Goal: Find specific page/section: Find specific page/section

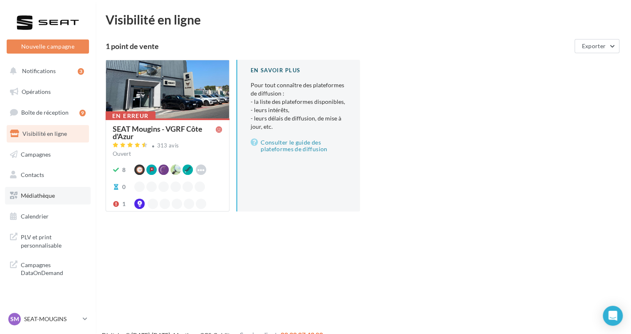
click at [41, 197] on span "Médiathèque" at bounding box center [38, 195] width 34 height 7
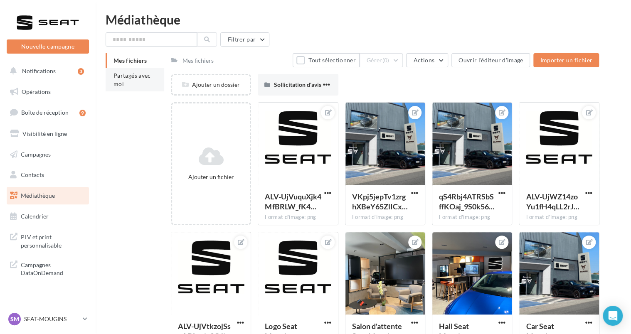
click at [134, 81] on li "Partagés avec moi" at bounding box center [135, 79] width 59 height 23
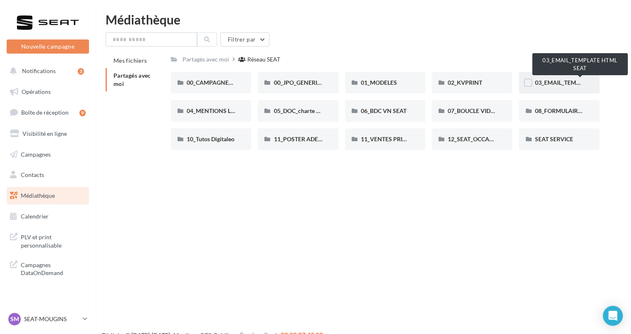
click at [569, 81] on span "03_EMAIL_TEMPLATE HTML SEAT" at bounding box center [579, 82] width 91 height 7
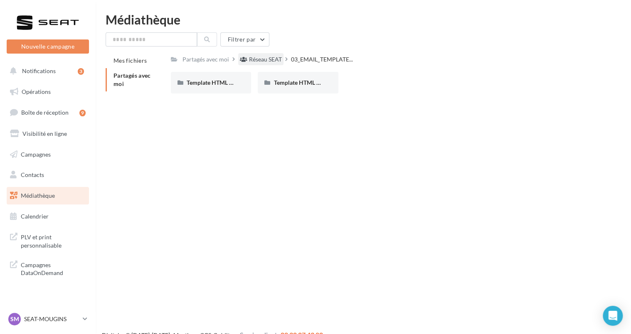
click at [268, 55] on div "Réseau SEAT" at bounding box center [265, 59] width 33 height 8
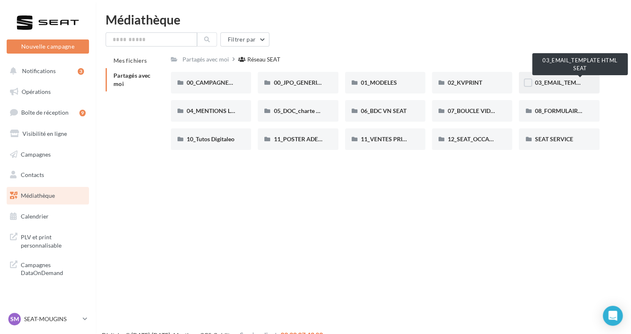
click at [565, 82] on span "03_EMAIL_TEMPLATE HTML SEAT" at bounding box center [579, 82] width 91 height 7
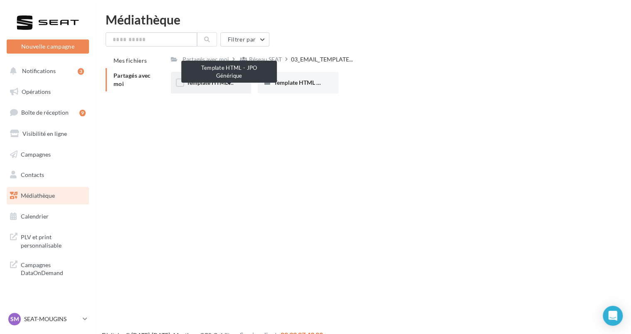
click at [224, 80] on span "Template HTML - JPO Générique" at bounding box center [229, 82] width 85 height 7
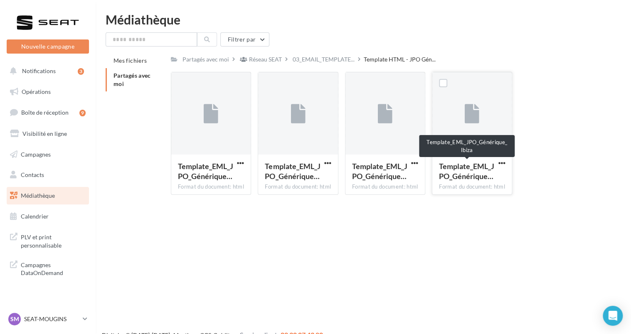
click at [468, 166] on span "Template_EML_JPO_Générique…" at bounding box center [466, 171] width 55 height 19
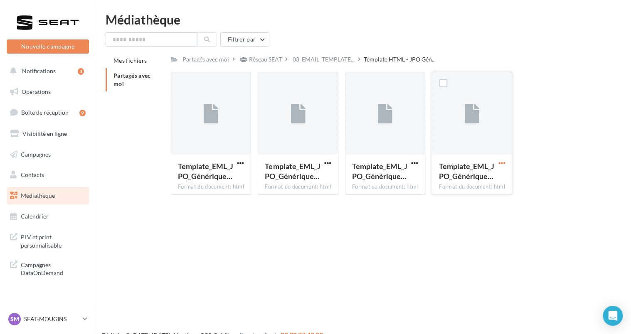
click at [503, 163] on span "button" at bounding box center [501, 163] width 7 height 7
click at [566, 166] on div "Template_EML_JPO_Générique… Format du document: html Template_EML_JPO_Génér…" at bounding box center [388, 137] width 435 height 130
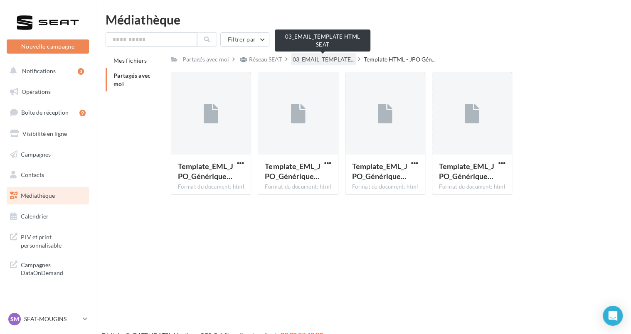
click at [319, 63] on span "03_EMAIL_TEMPLATE..." at bounding box center [323, 59] width 62 height 8
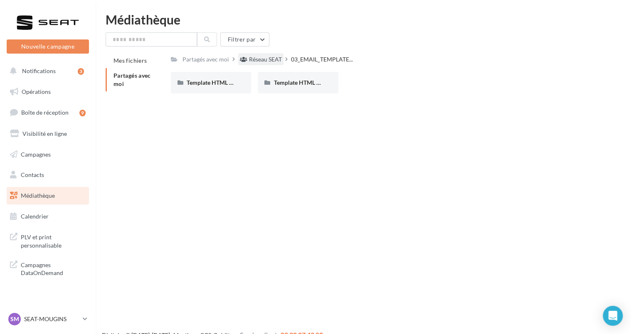
click at [269, 58] on div "Réseau SEAT" at bounding box center [265, 59] width 33 height 8
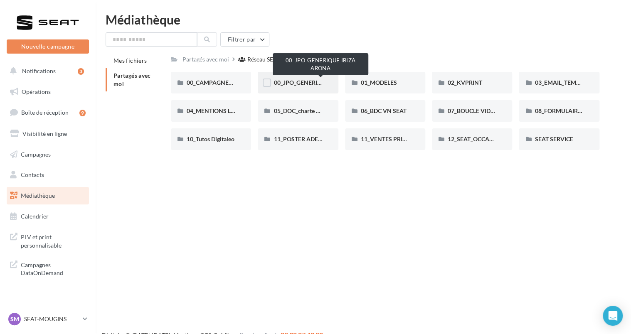
click at [302, 81] on span "00_JPO_GENERIQUE IBIZA ARONA" at bounding box center [320, 82] width 94 height 7
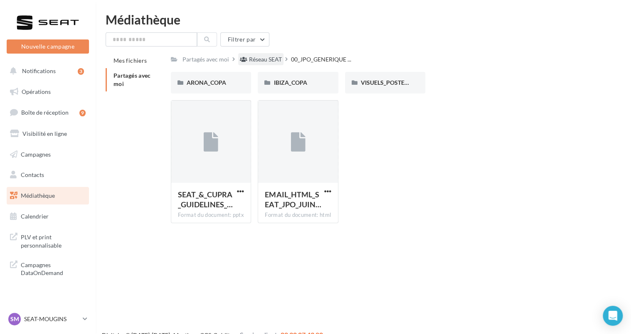
click at [260, 61] on div "Réseau SEAT" at bounding box center [265, 59] width 33 height 8
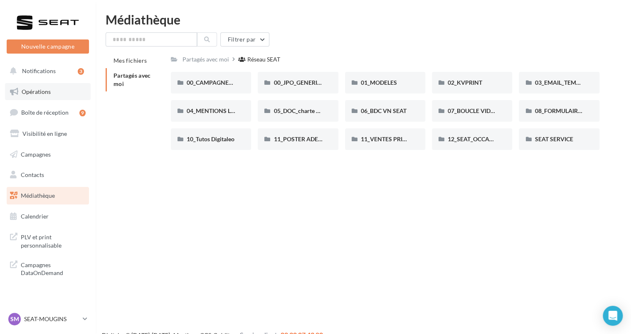
drag, startPoint x: 43, startPoint y: 73, endPoint x: 26, endPoint y: 89, distance: 24.1
click at [26, 89] on span "Opérations" at bounding box center [36, 91] width 29 height 7
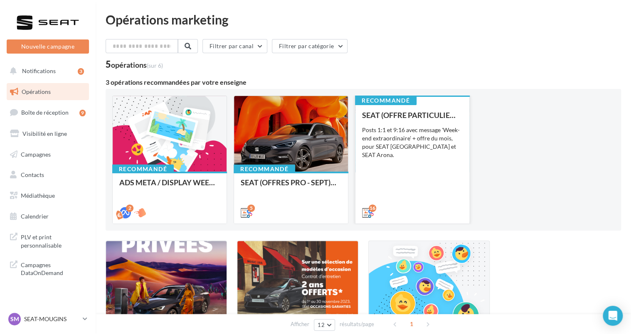
click at [442, 157] on div "SEAT (OFFRE PARTICULIER - SEPT) - SOCIAL MEDIA Posts 1:1 et 9:16 avec message '…" at bounding box center [412, 163] width 101 height 105
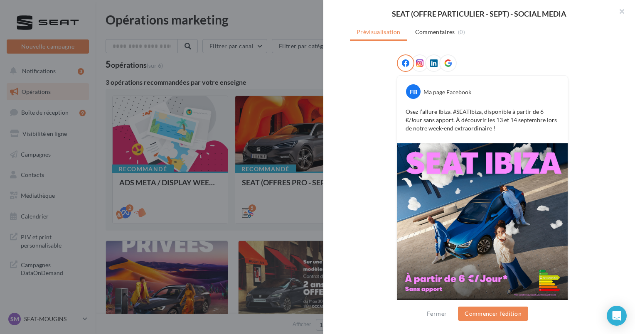
scroll to position [110, 0]
